Goal: Check status: Check status

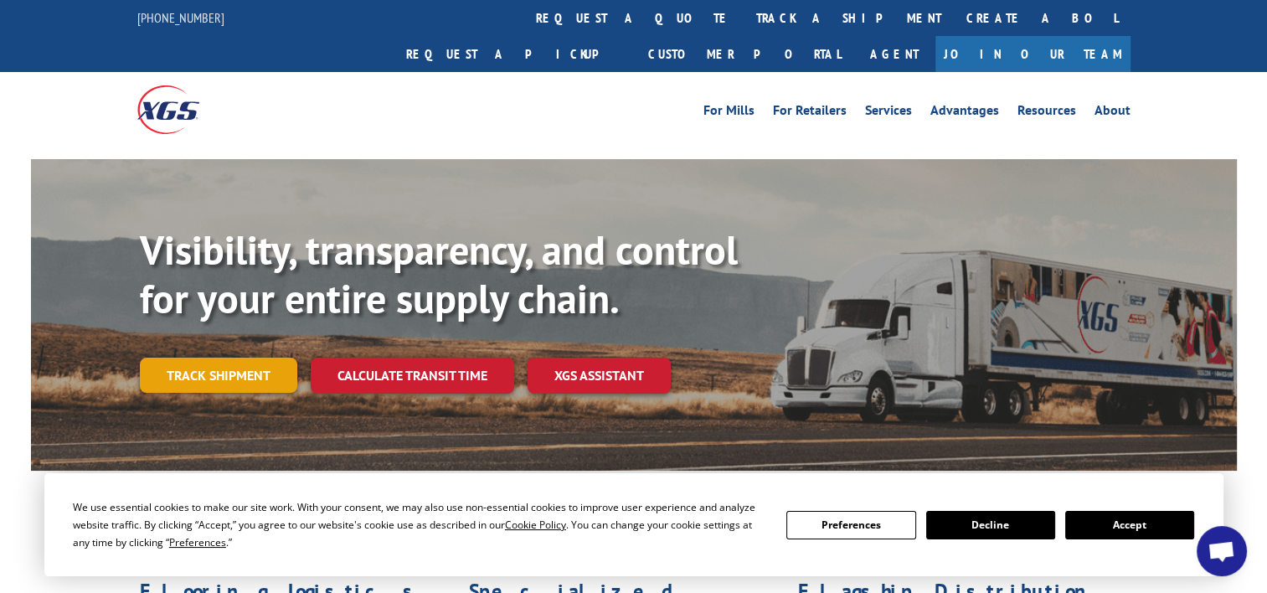
click at [241, 357] on link "Track shipment" at bounding box center [218, 374] width 157 height 35
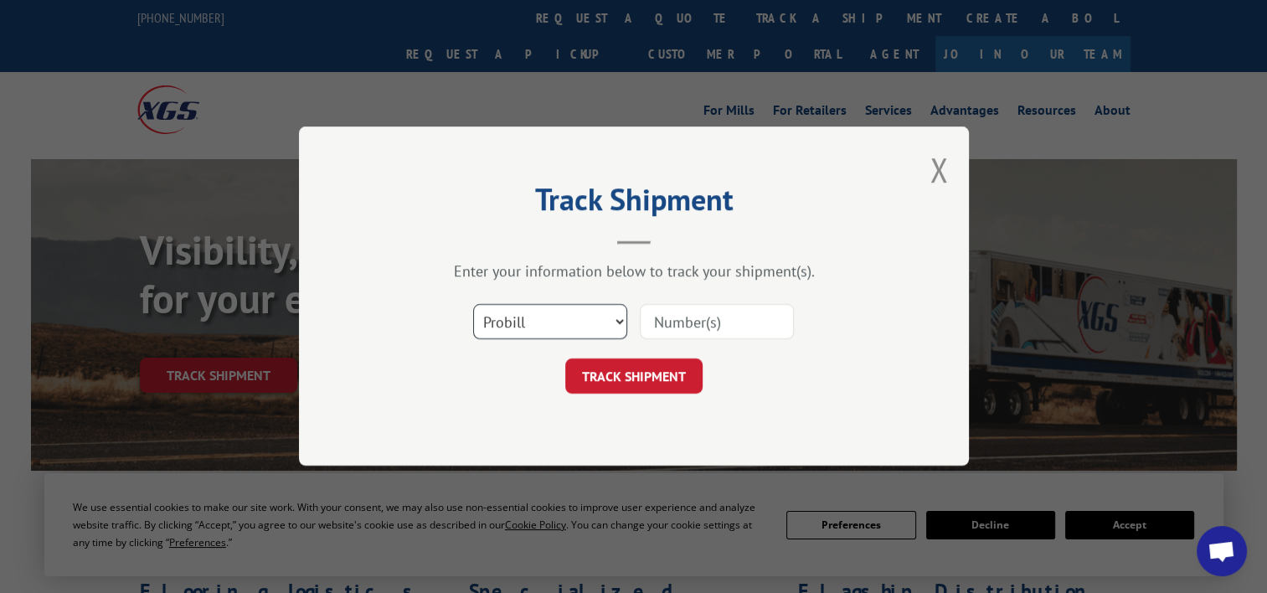
click at [553, 325] on select "Select category... Probill BOL PO" at bounding box center [550, 322] width 154 height 35
select select "bol"
click at [473, 305] on select "Select category... Probill BOL PO" at bounding box center [550, 322] width 154 height 35
click at [688, 315] on input at bounding box center [717, 322] width 154 height 35
paste input "3368718"
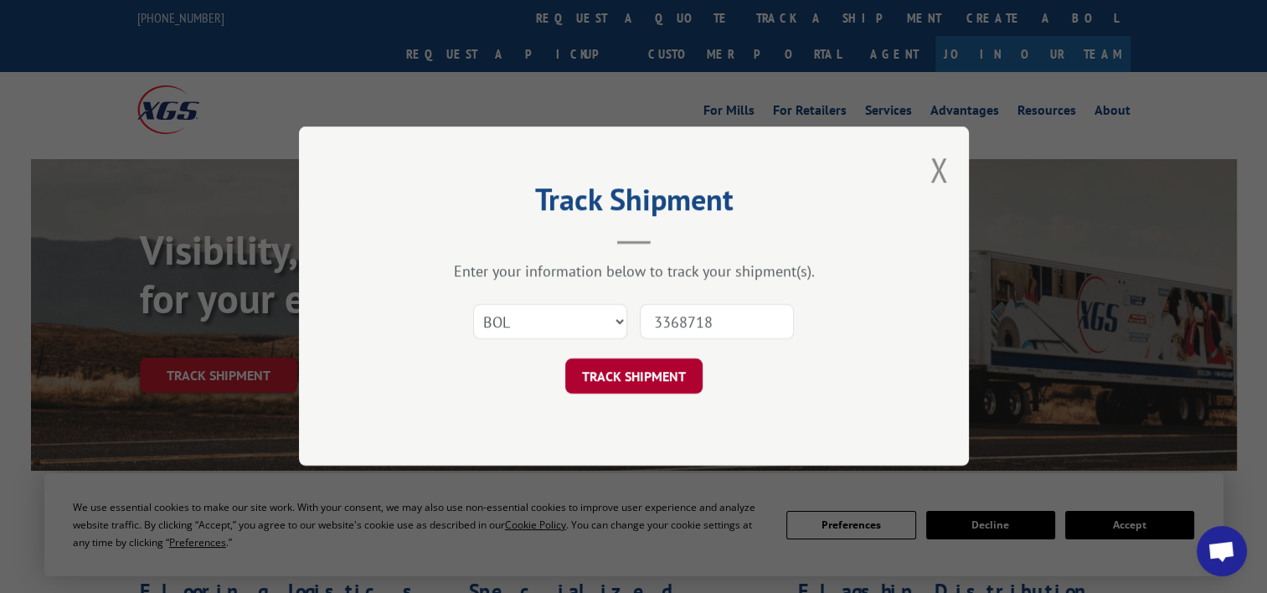
type input "3368718"
click at [624, 372] on button "TRACK SHIPMENT" at bounding box center [633, 376] width 137 height 35
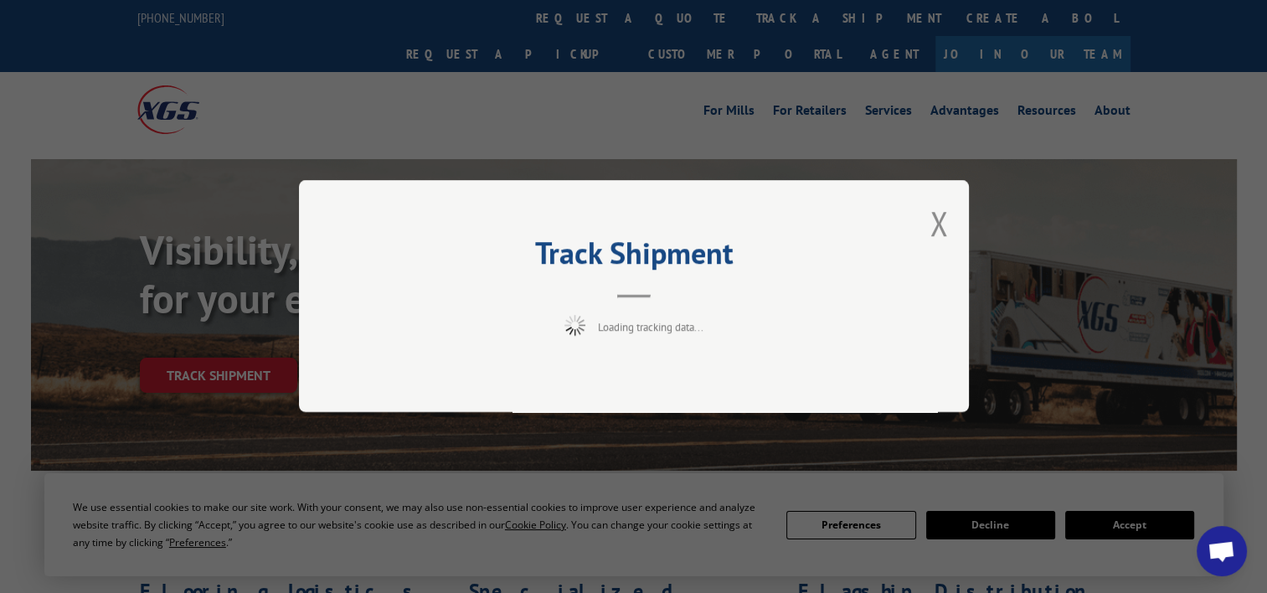
click at [624, 372] on div "Track Shipment Loading tracking data..." at bounding box center [634, 296] width 670 height 232
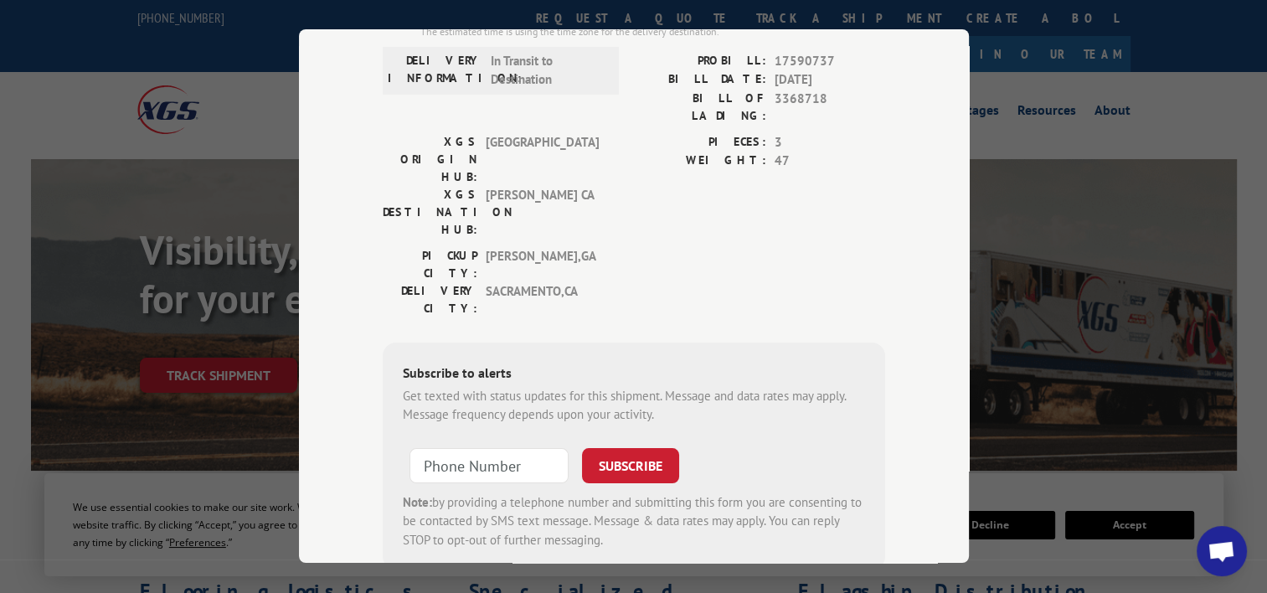
scroll to position [219, 0]
